Goal: Task Accomplishment & Management: Manage account settings

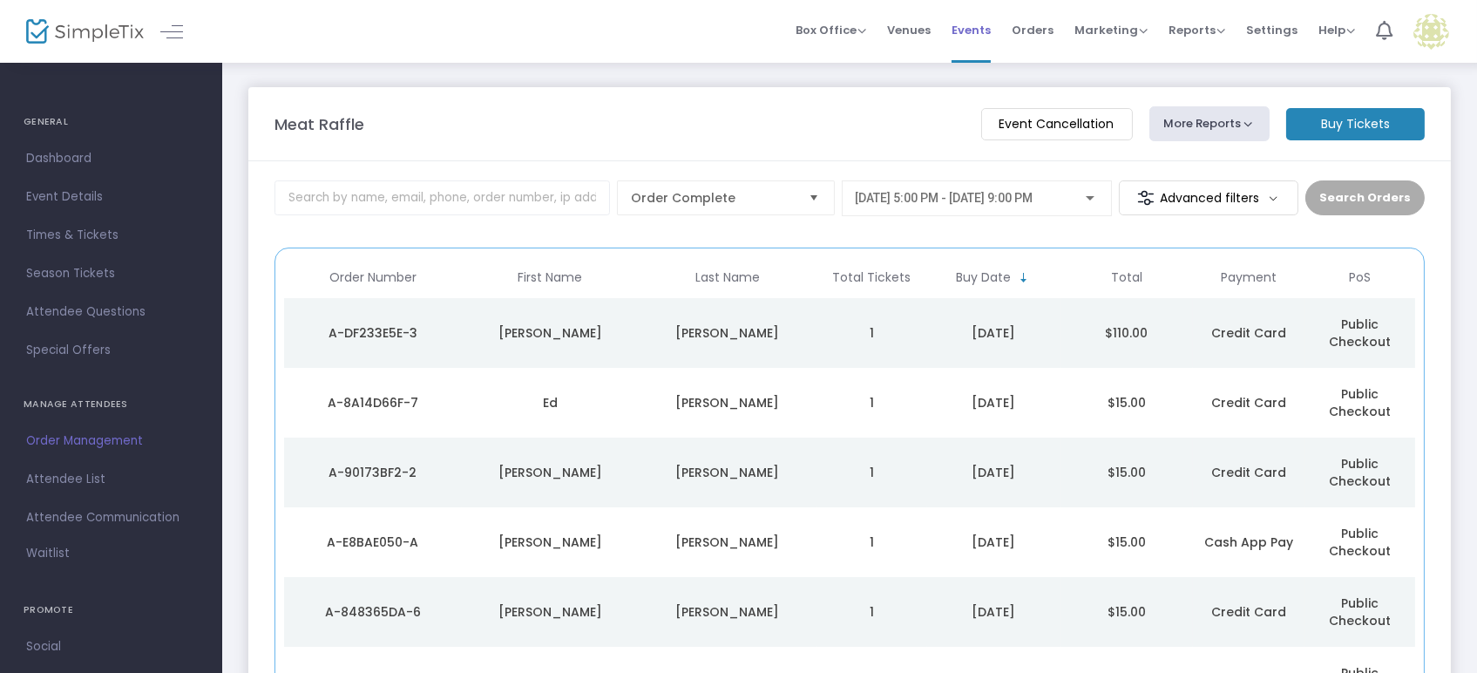
click at [973, 37] on span "Events" at bounding box center [971, 30] width 39 height 44
